Goal: Navigation & Orientation: Find specific page/section

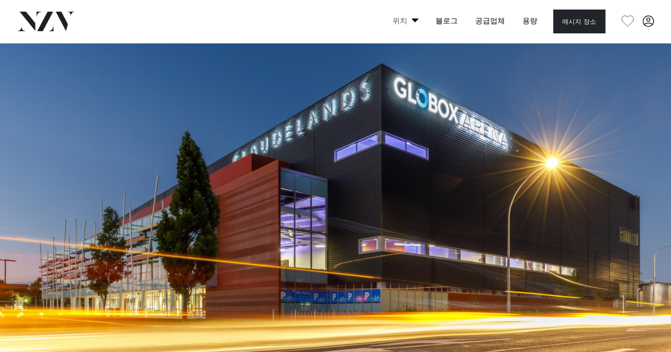
click at [418, 21] on span at bounding box center [414, 21] width 7 height 4
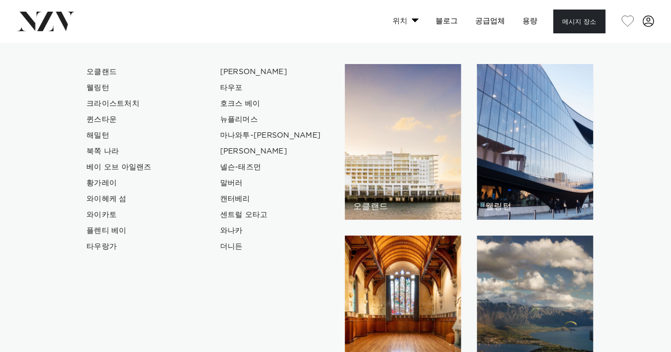
click at [418, 21] on span at bounding box center [414, 21] width 7 height 4
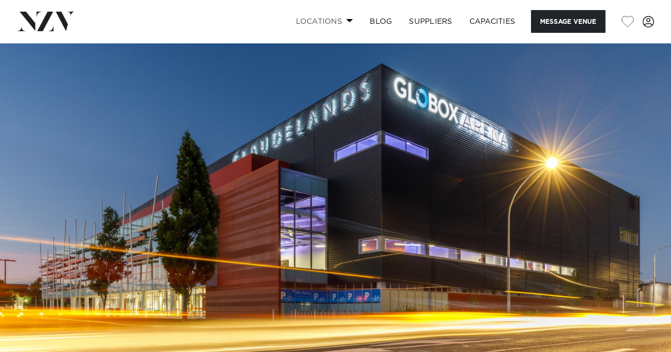
click at [340, 28] on link "Locations" at bounding box center [324, 21] width 74 height 23
click at [351, 19] on link "Locations" at bounding box center [324, 21] width 74 height 23
click at [315, 16] on link "Locations" at bounding box center [324, 21] width 74 height 23
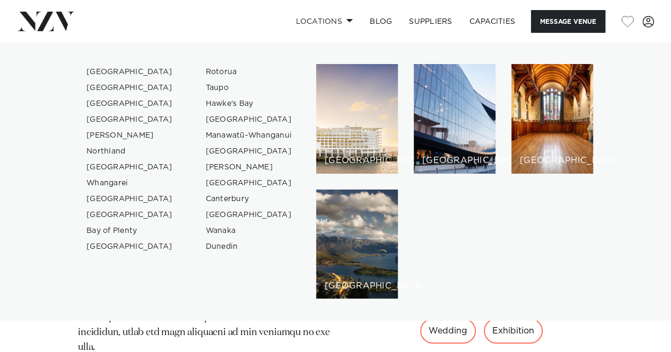
scroll to position [298, 0]
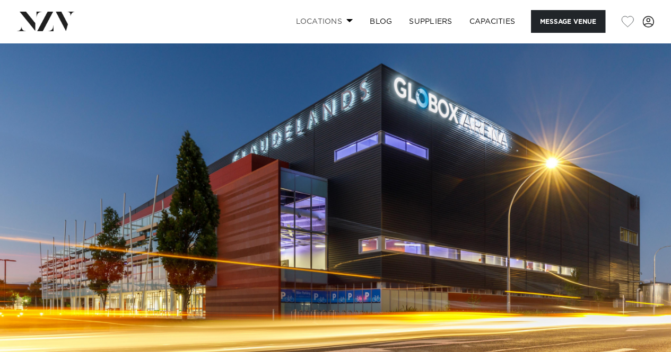
click at [334, 22] on link "Locations" at bounding box center [324, 21] width 74 height 23
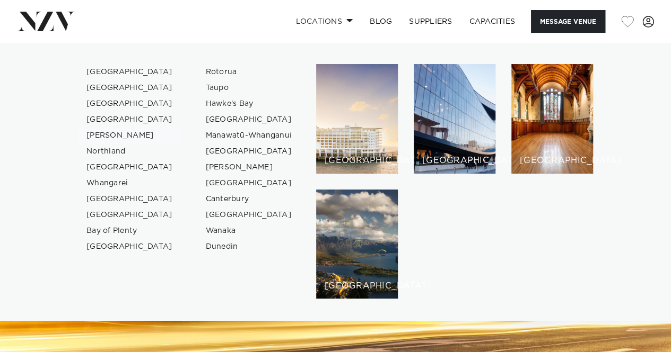
click at [113, 136] on link "[PERSON_NAME]" at bounding box center [129, 136] width 103 height 16
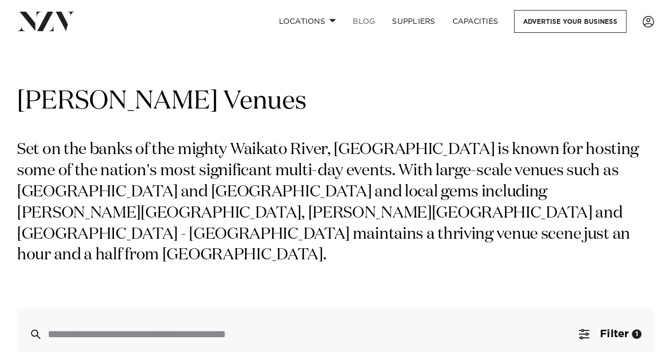
click at [363, 23] on link "BLOG" at bounding box center [363, 21] width 39 height 23
